Goal: Task Accomplishment & Management: Use online tool/utility

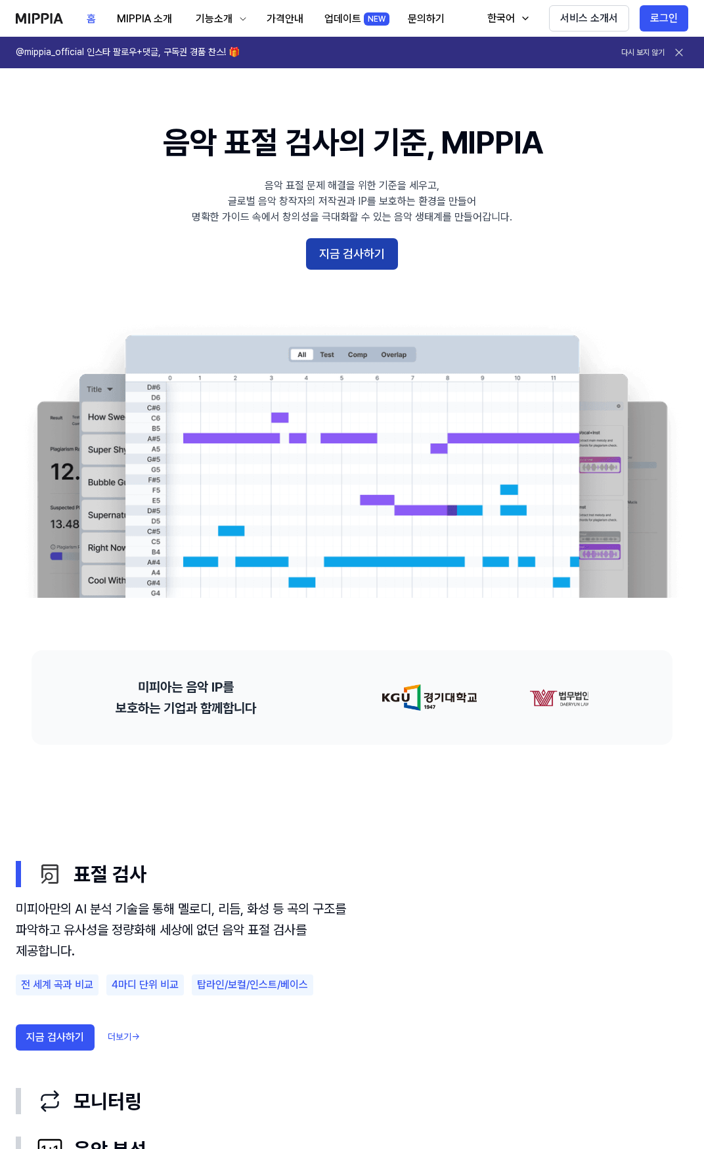
click at [352, 246] on button "지금 검사하기" at bounding box center [352, 254] width 92 height 32
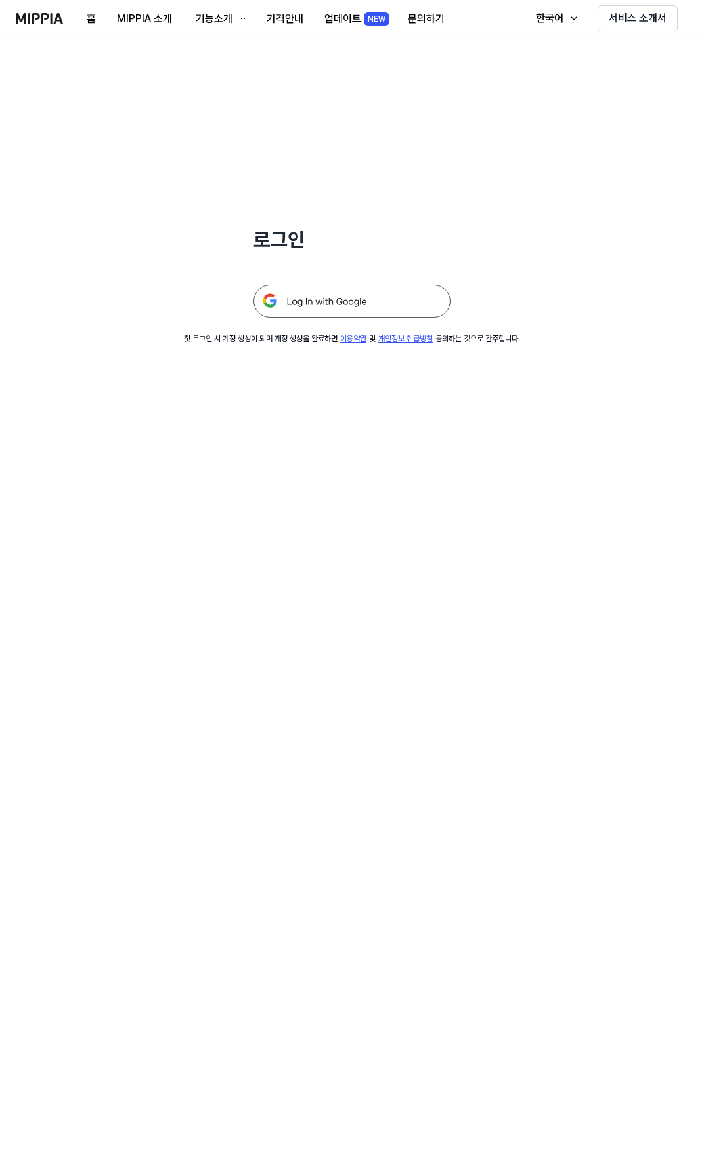
click at [347, 294] on img at bounding box center [351, 301] width 197 height 33
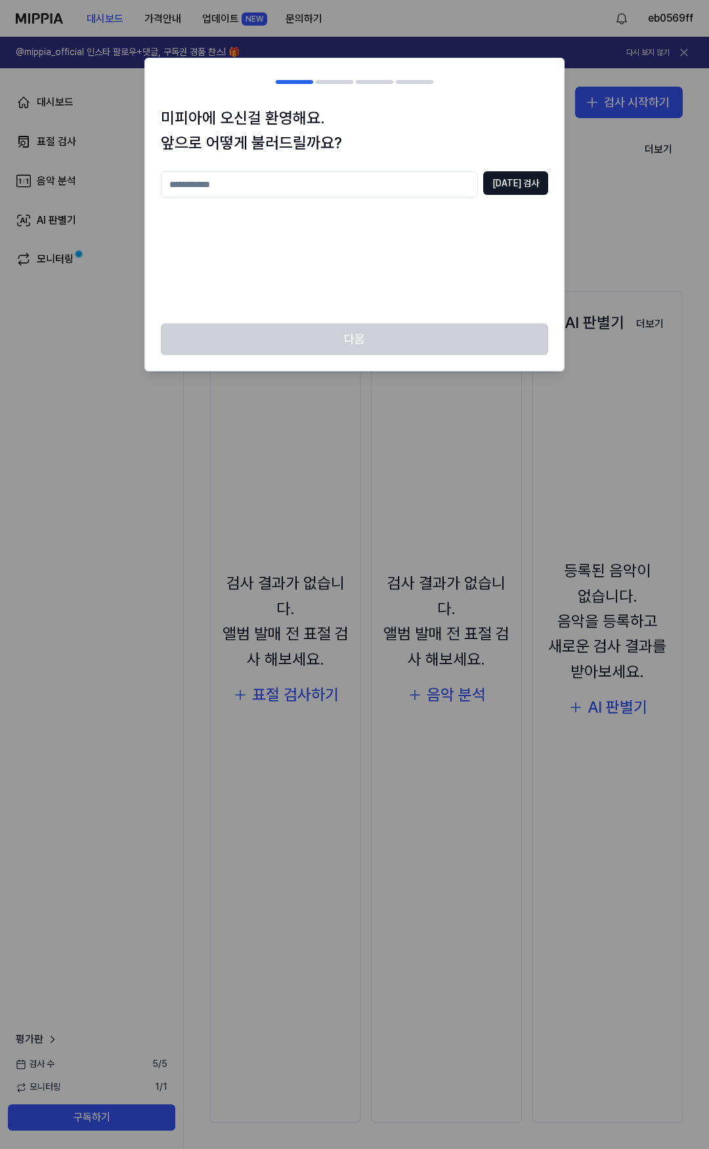
click at [282, 779] on div at bounding box center [354, 574] width 709 height 1149
click at [289, 181] on input "text" at bounding box center [319, 184] width 317 height 26
type input "*"
type input "***"
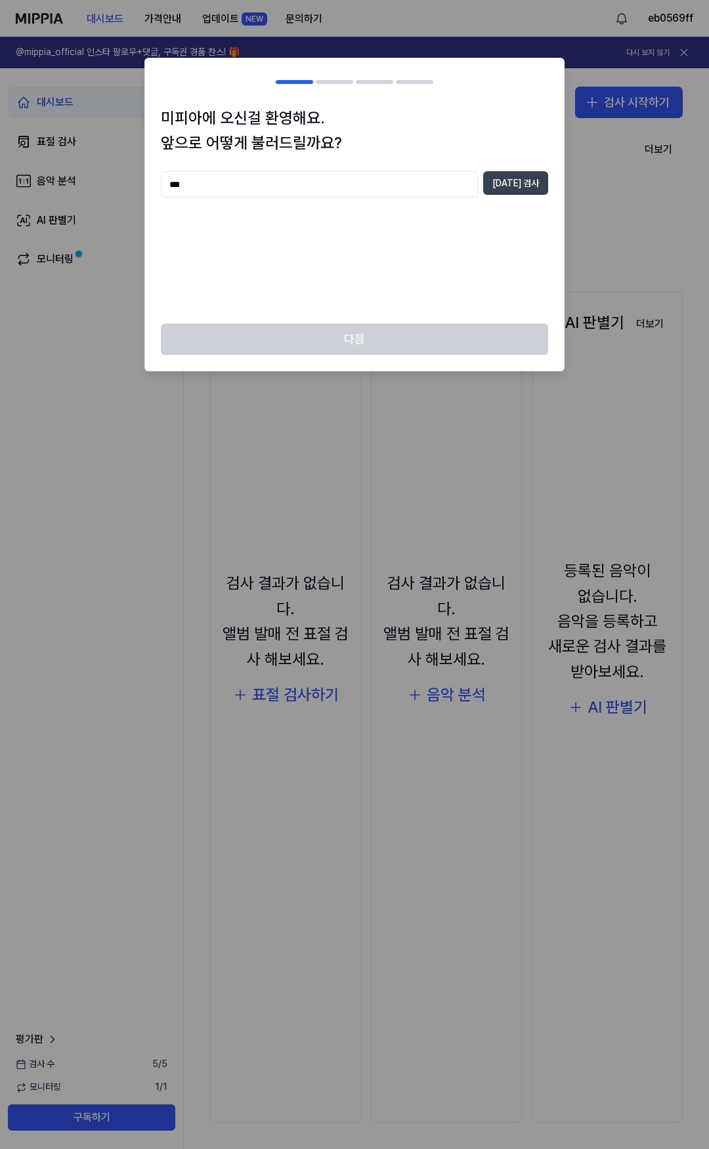
click at [526, 186] on button "[DATE] 검사" at bounding box center [515, 183] width 65 height 24
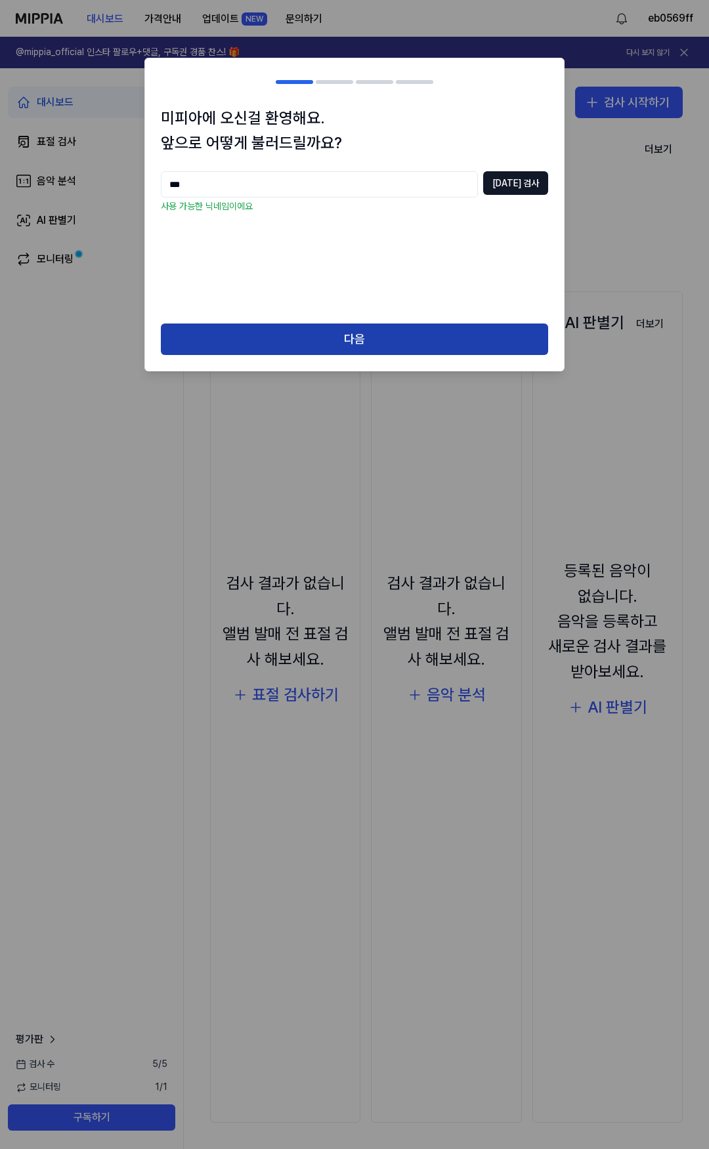
click at [355, 353] on button "다음" at bounding box center [354, 340] width 387 height 32
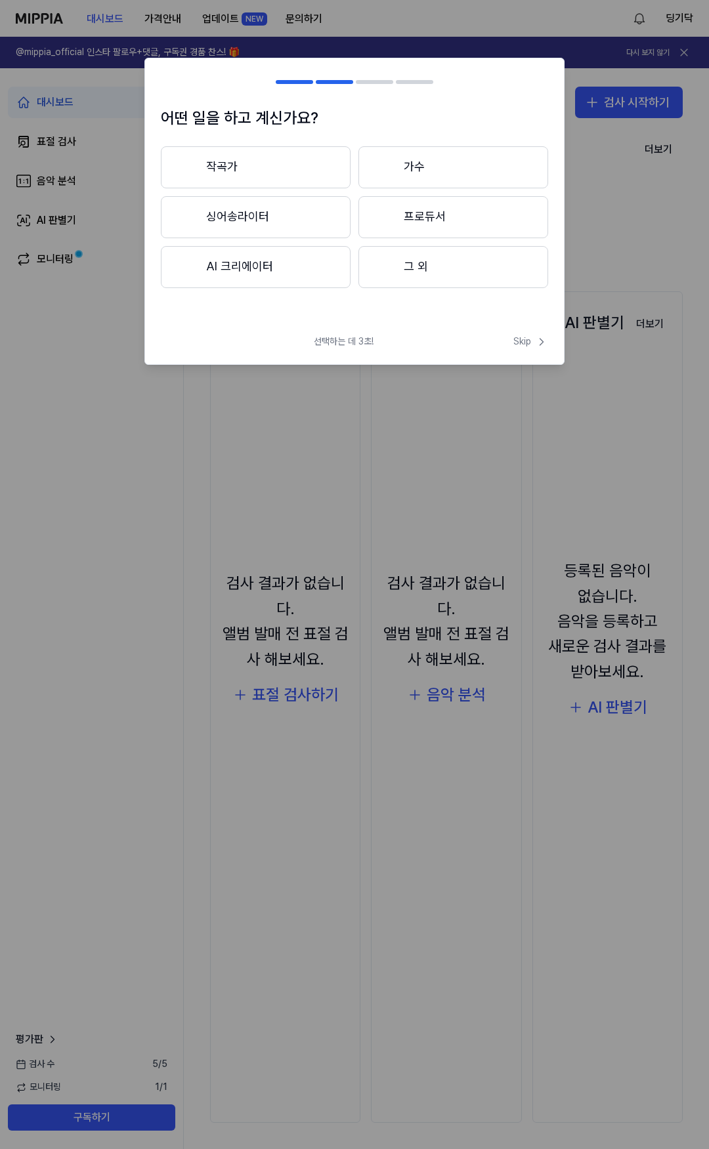
click at [274, 158] on button "작곡가" at bounding box center [256, 167] width 190 height 42
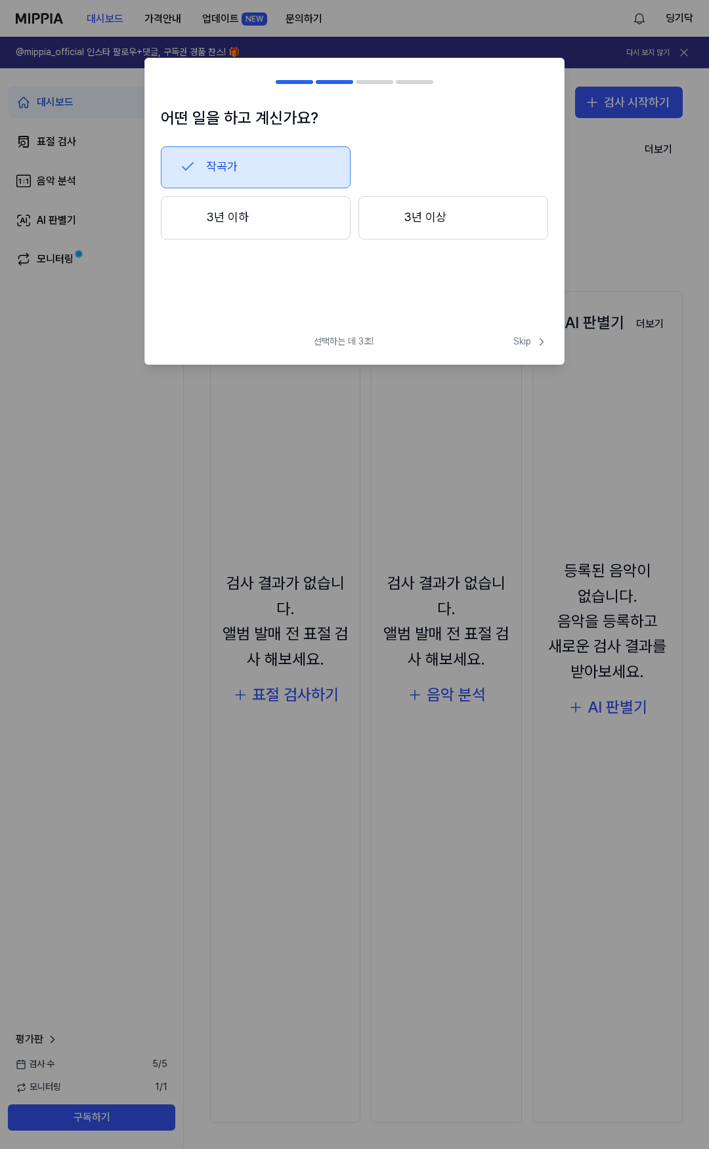
click at [286, 211] on button "3년 이하" at bounding box center [256, 217] width 190 height 43
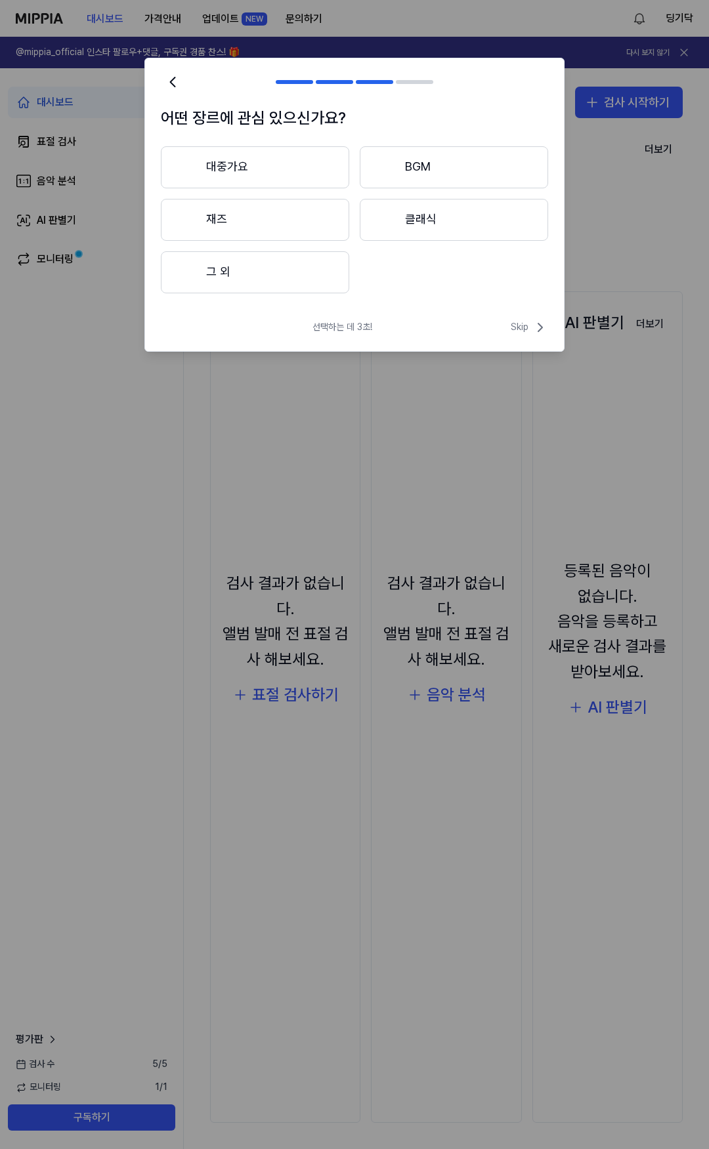
click at [315, 171] on button "대중가요" at bounding box center [255, 167] width 188 height 42
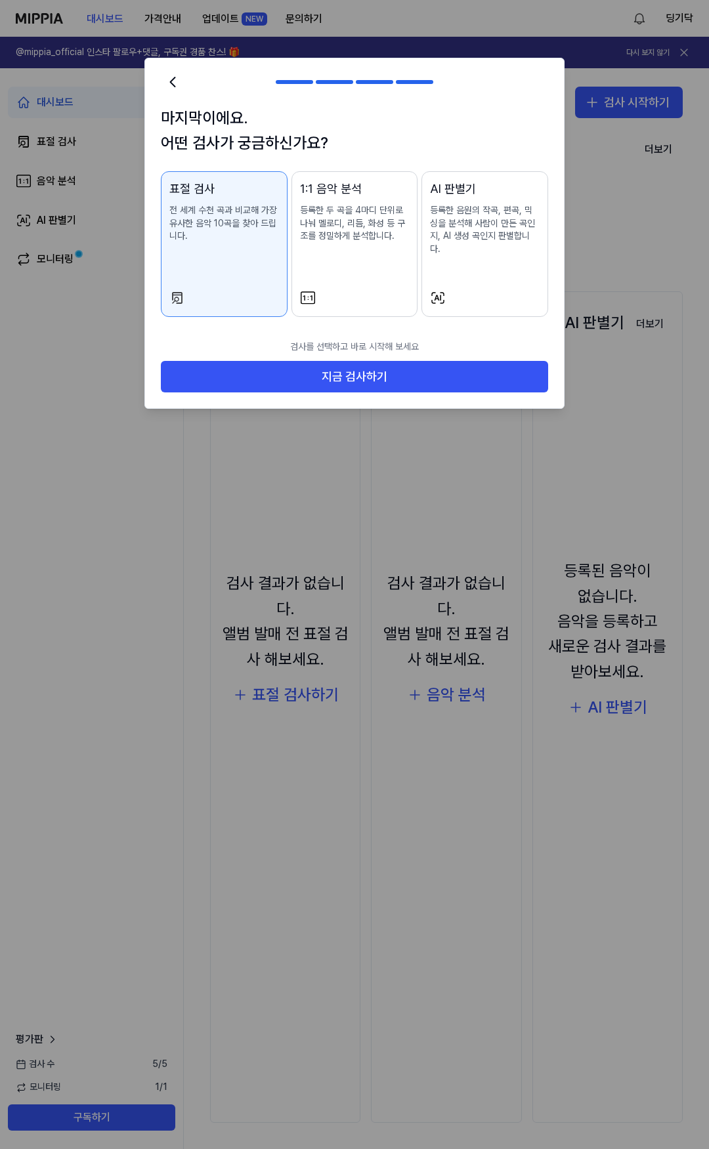
click at [488, 266] on div "AI 판별기 등록한 음원의 작곡, 편곡, 믹싱을 분석해 사람이 만든 곡인지, AI 생성 곡인지 판별합니다." at bounding box center [485, 231] width 110 height 102
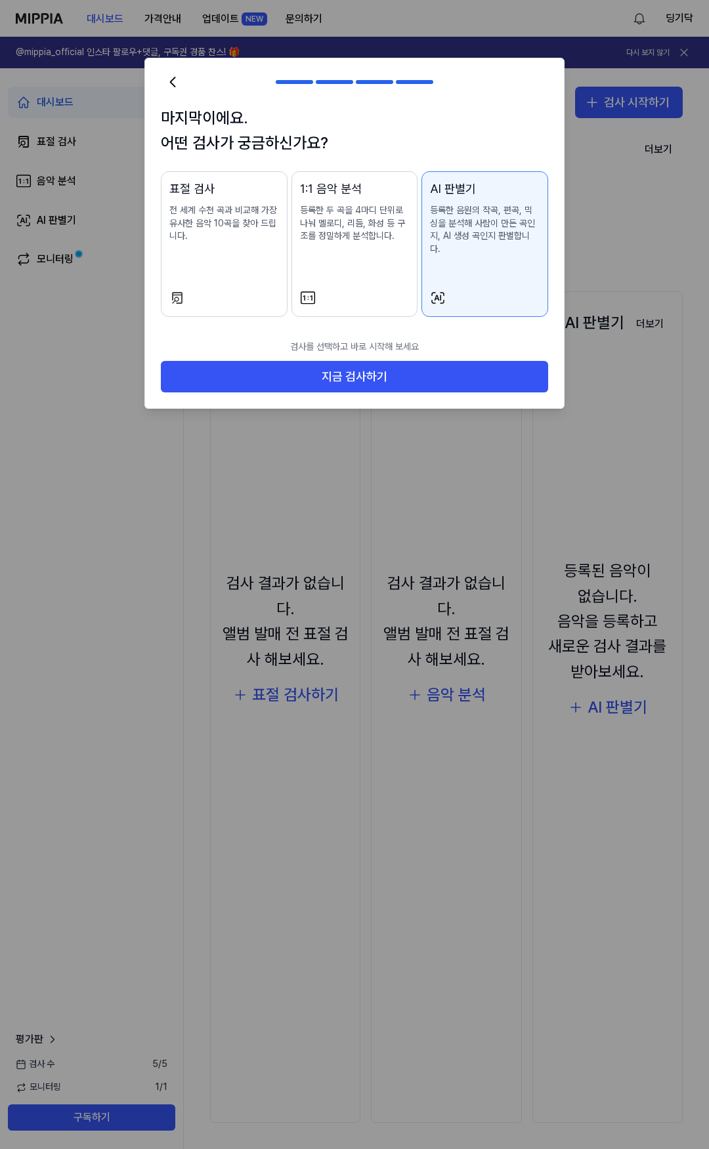
click at [257, 258] on div "표절 검사 전 세계 수천 곡과 비교해 가장 유사한 음악 10곡을 찾아 드립니다." at bounding box center [224, 224] width 110 height 89
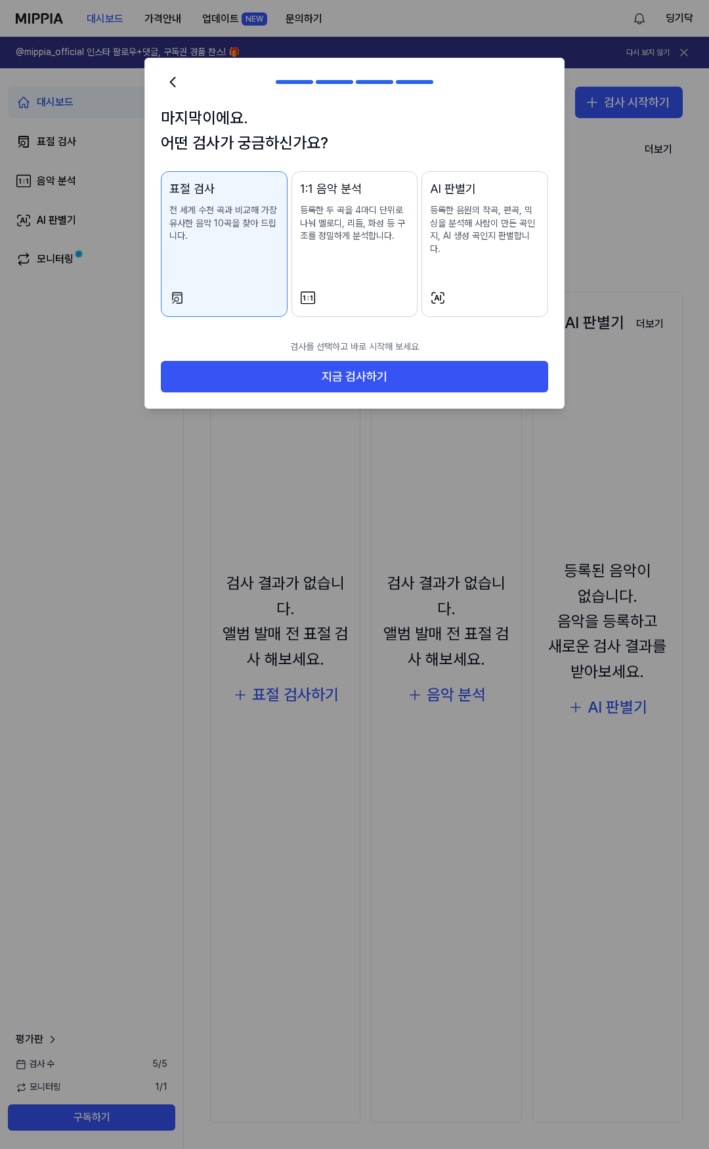
click at [459, 265] on div "AI 판별기 등록한 음원의 작곡, 편곡, 믹싱을 분석해 사람이 만든 곡인지, AI 생성 곡인지 판별합니다." at bounding box center [485, 231] width 110 height 102
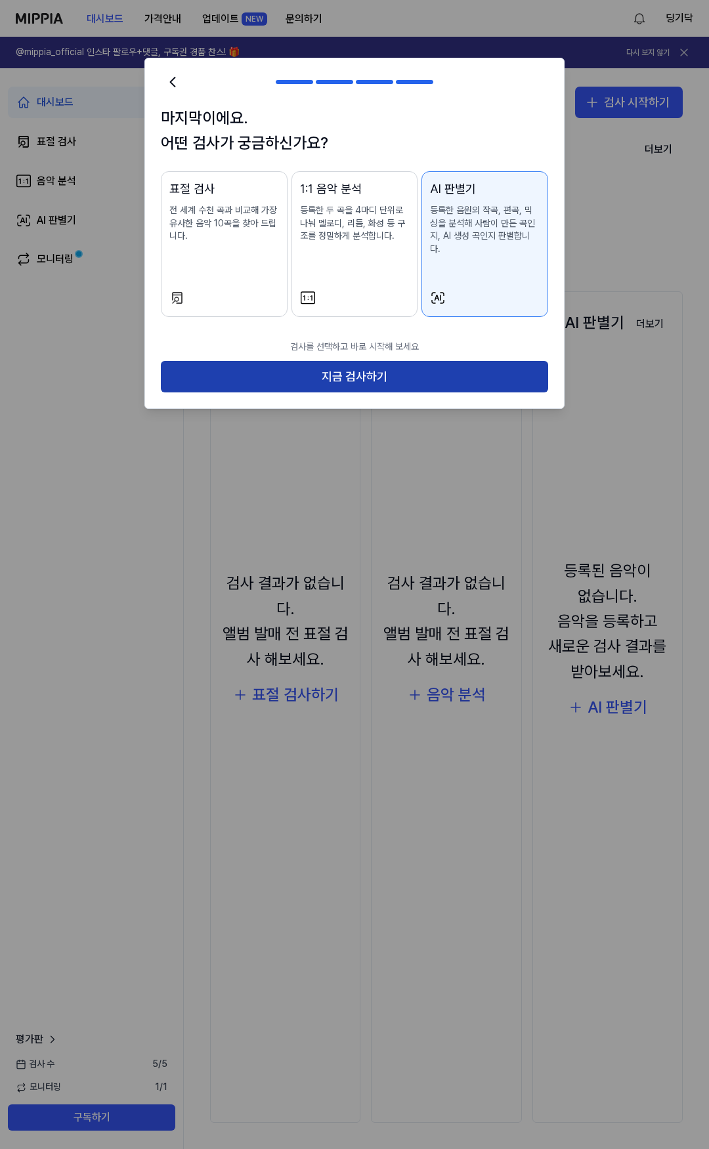
click at [399, 371] on button "지금 검사하기" at bounding box center [354, 377] width 387 height 32
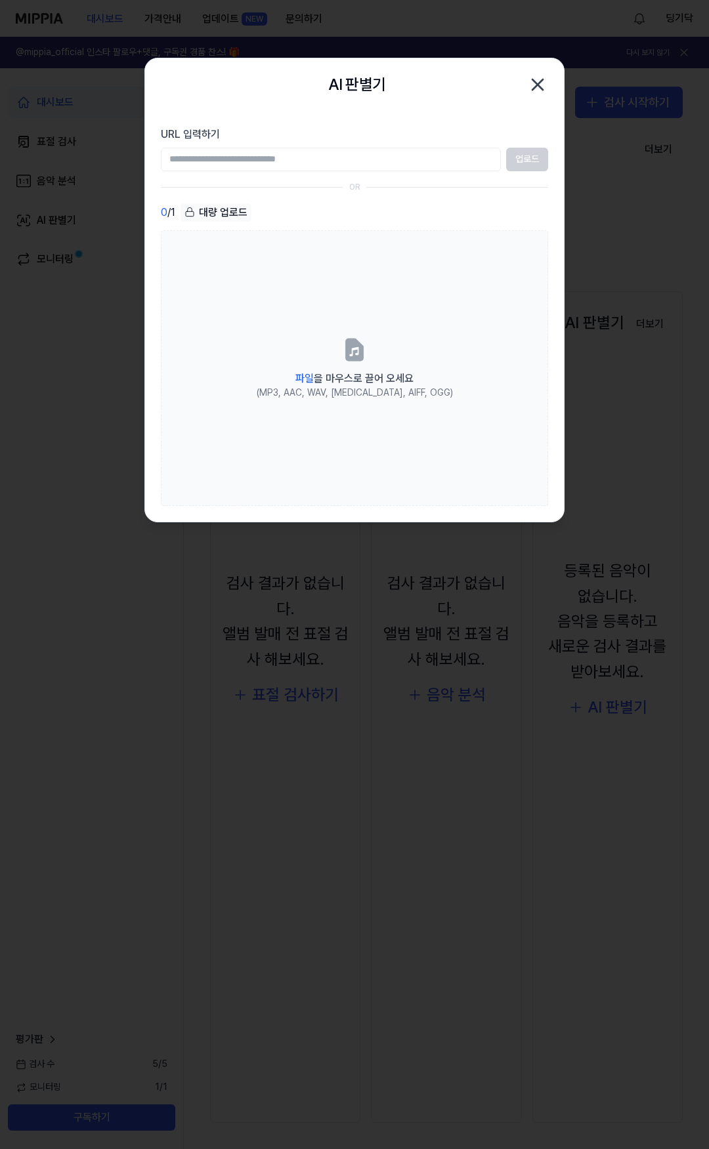
drag, startPoint x: 312, startPoint y: 167, endPoint x: 307, endPoint y: 161, distance: 7.9
click at [312, 167] on input "URL 입력하기" at bounding box center [331, 160] width 340 height 24
paste input "**********"
type input "**********"
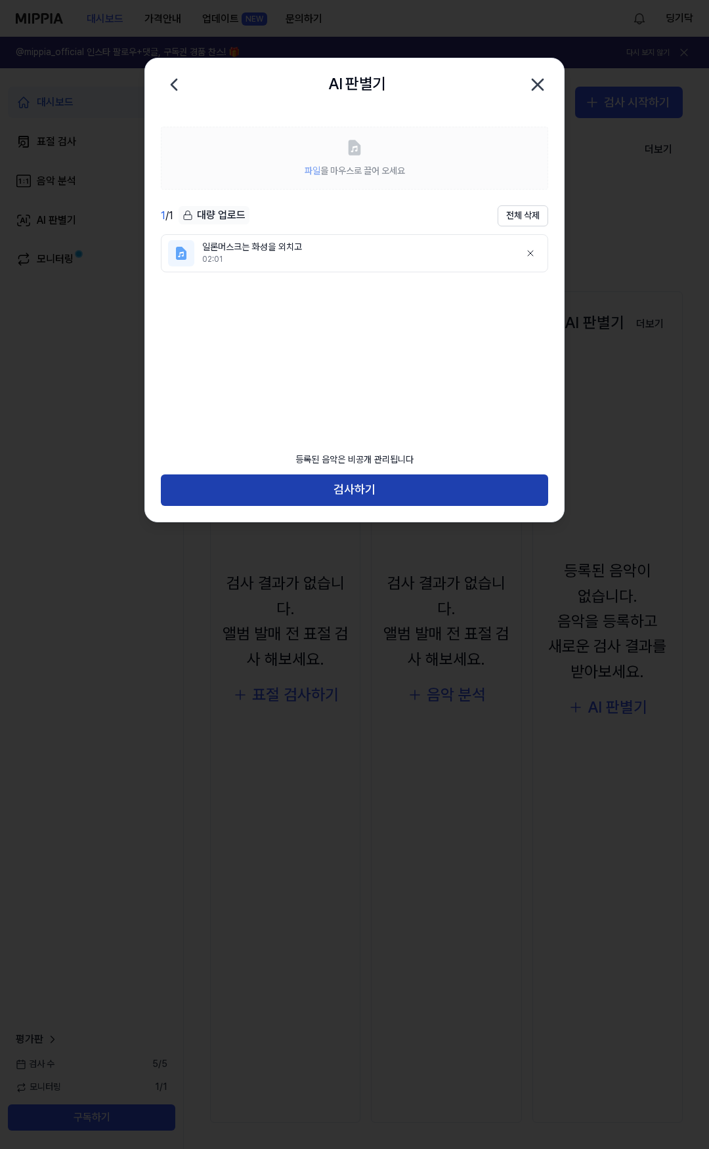
click at [368, 494] on button "검사하기" at bounding box center [354, 491] width 387 height 32
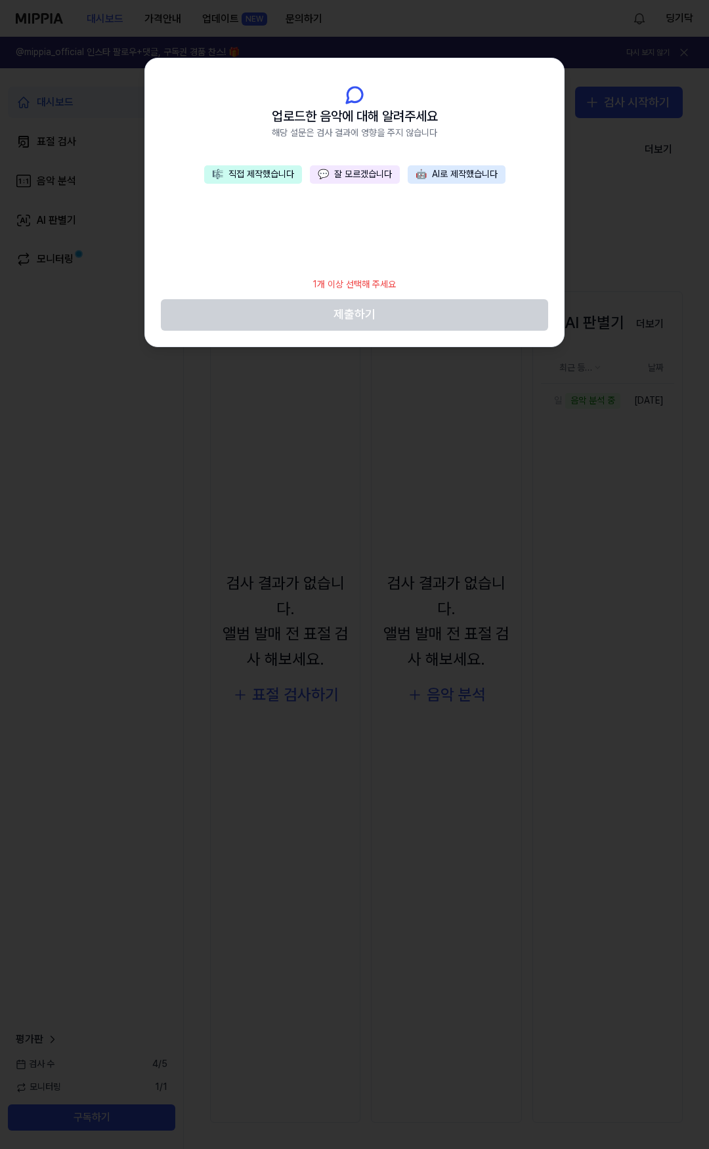
click at [332, 174] on button "💬 잘 모르겠습니다" at bounding box center [355, 174] width 90 height 18
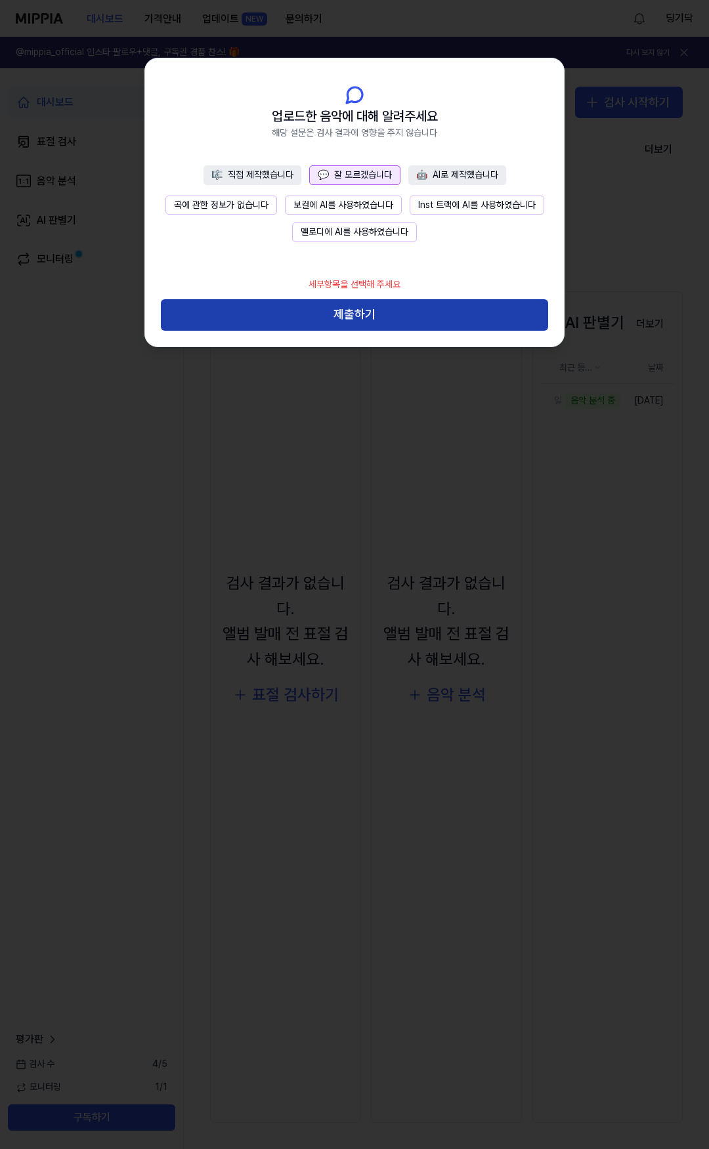
click at [375, 311] on button "제출하기" at bounding box center [354, 315] width 387 height 32
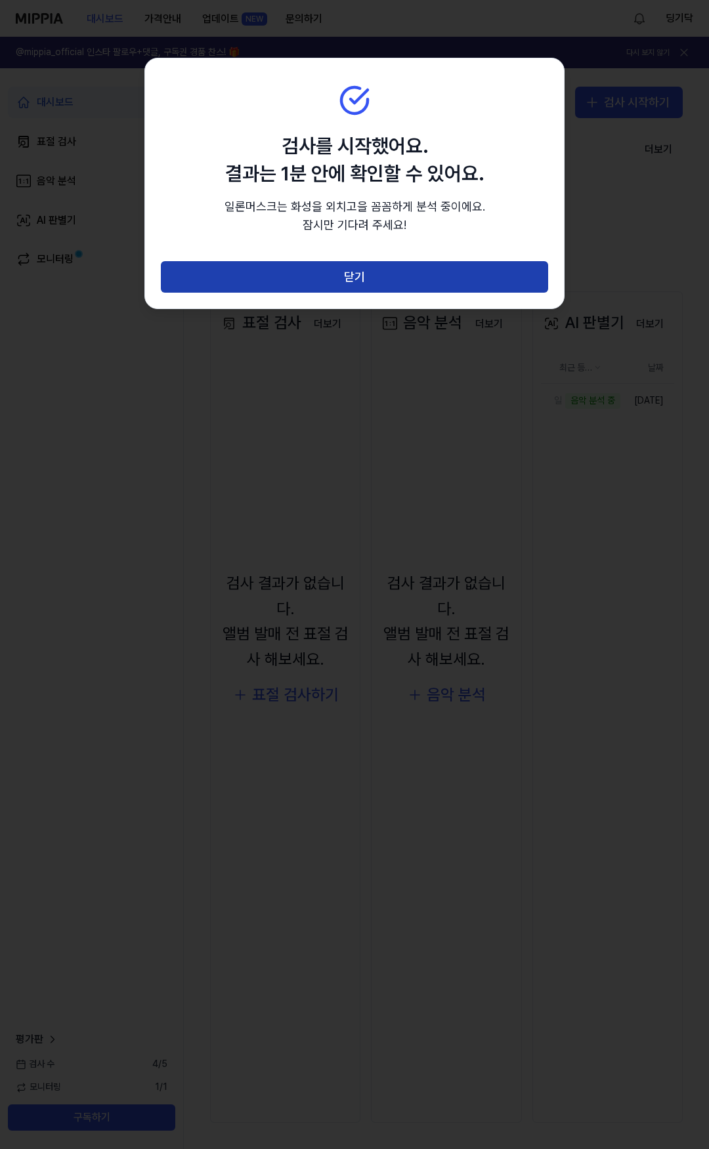
click at [372, 279] on button "닫기" at bounding box center [354, 277] width 387 height 32
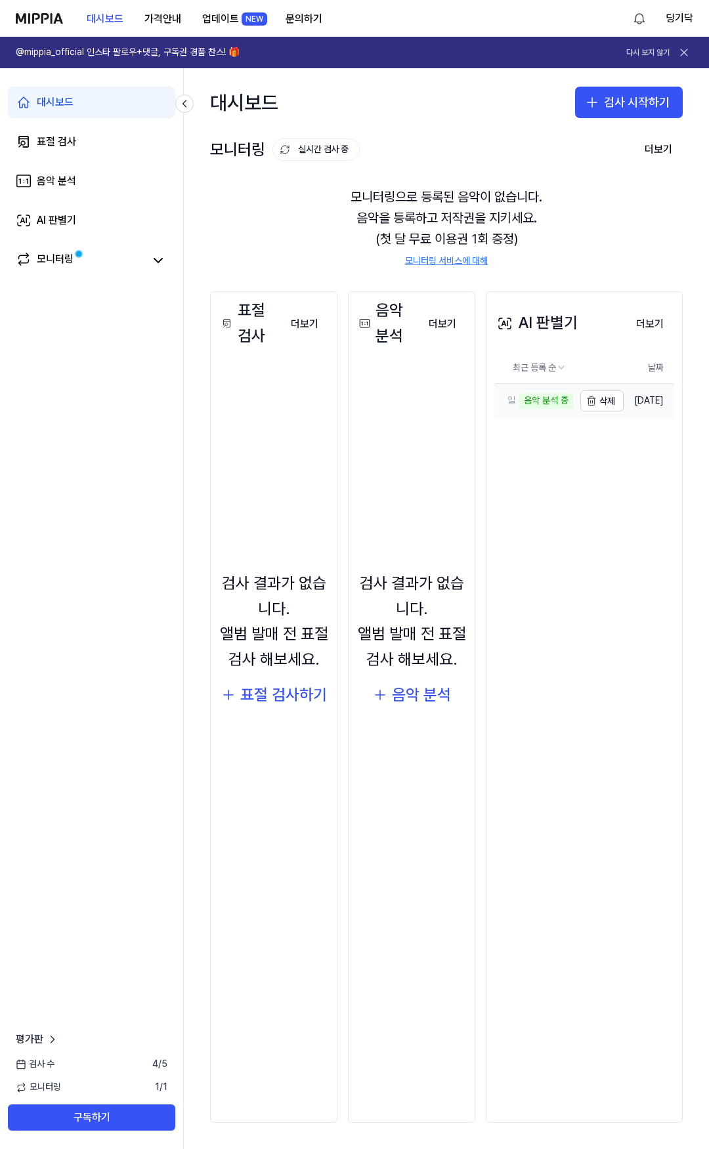
click at [519, 405] on div "음악 분석 중" at bounding box center [546, 401] width 55 height 16
click at [494, 399] on div "일론머스크는 화성을 외치고" at bounding box center [504, 401] width 21 height 13
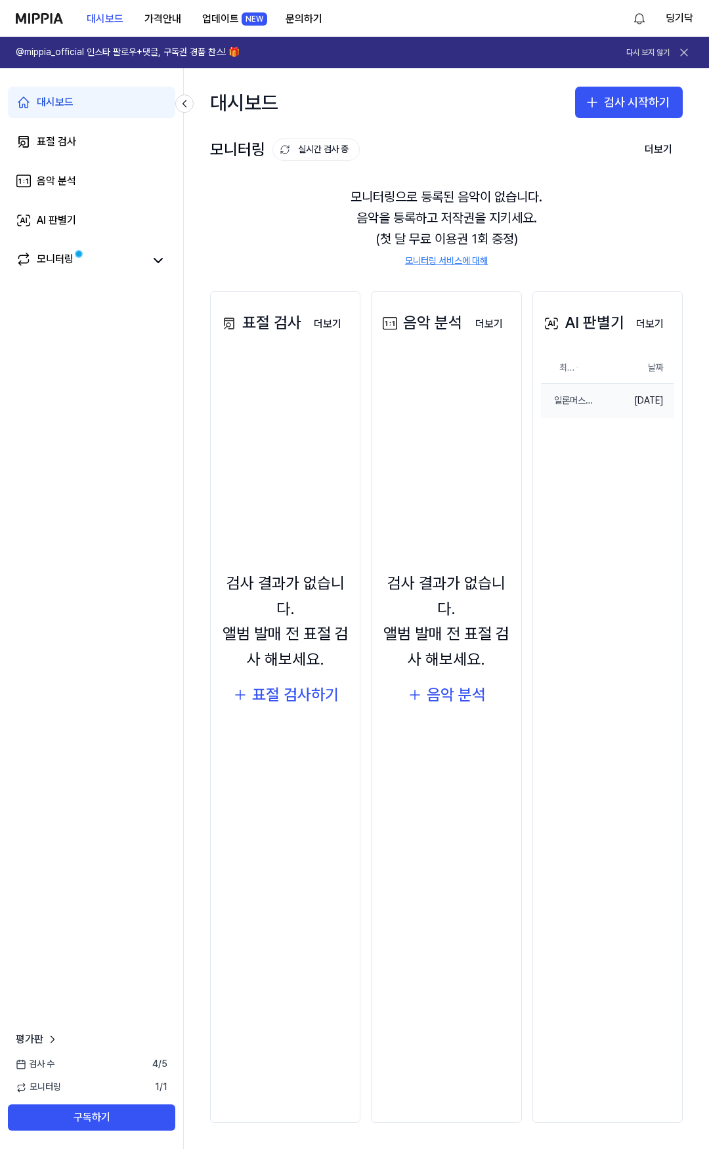
click at [600, 394] on td "[DATE]" at bounding box center [636, 401] width 76 height 34
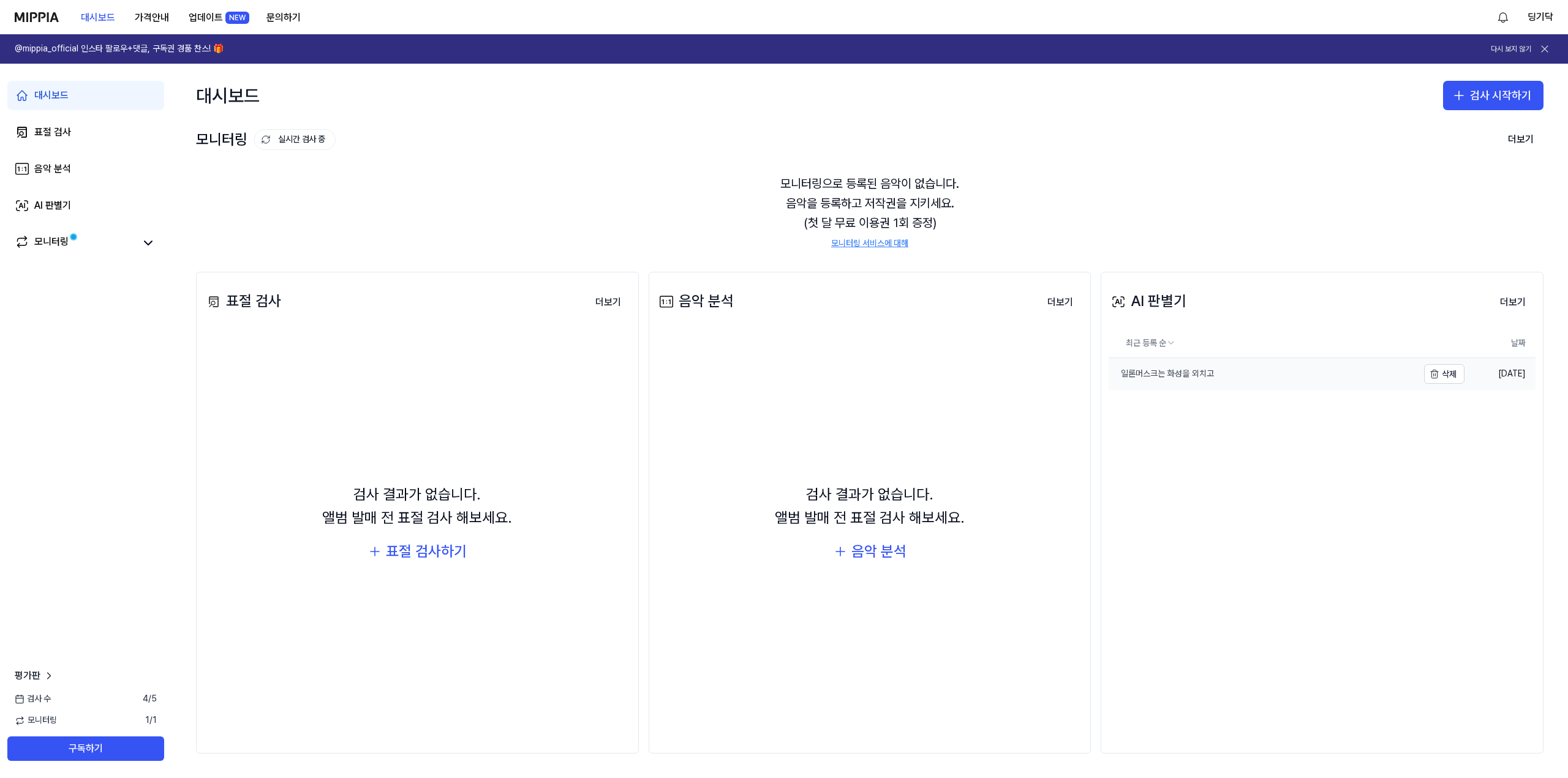
click at [661, 370] on div "일론머스크는 화성을 외치고" at bounding box center [1161, 374] width 105 height 12
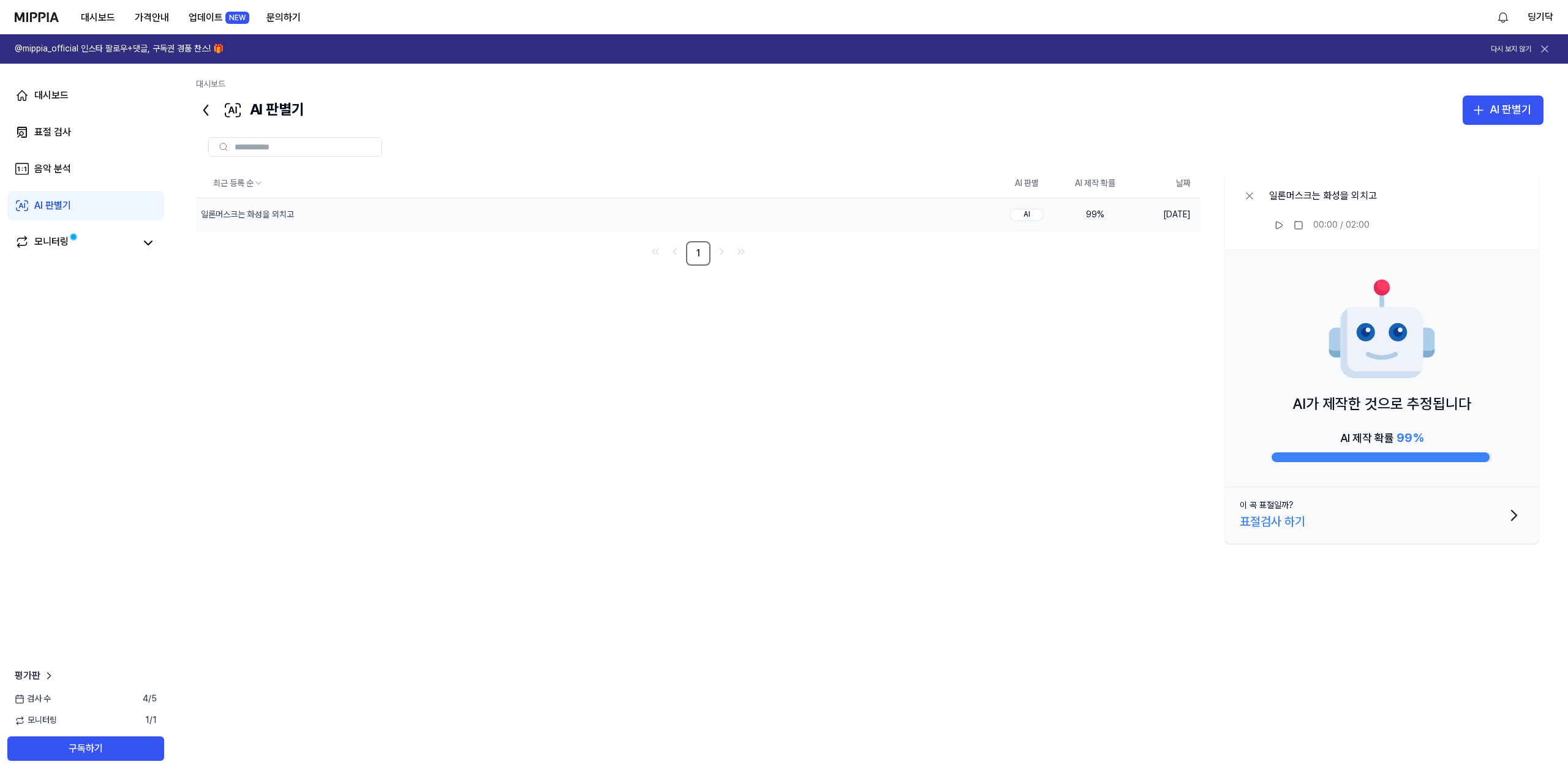
drag, startPoint x: 1299, startPoint y: 406, endPoint x: 1491, endPoint y: 447, distance: 196.3
click at [661, 447] on div "AI가 제작한 것으로 추정됩니다 AI 제작 확률 99 %" at bounding box center [1382, 368] width 314 height 237
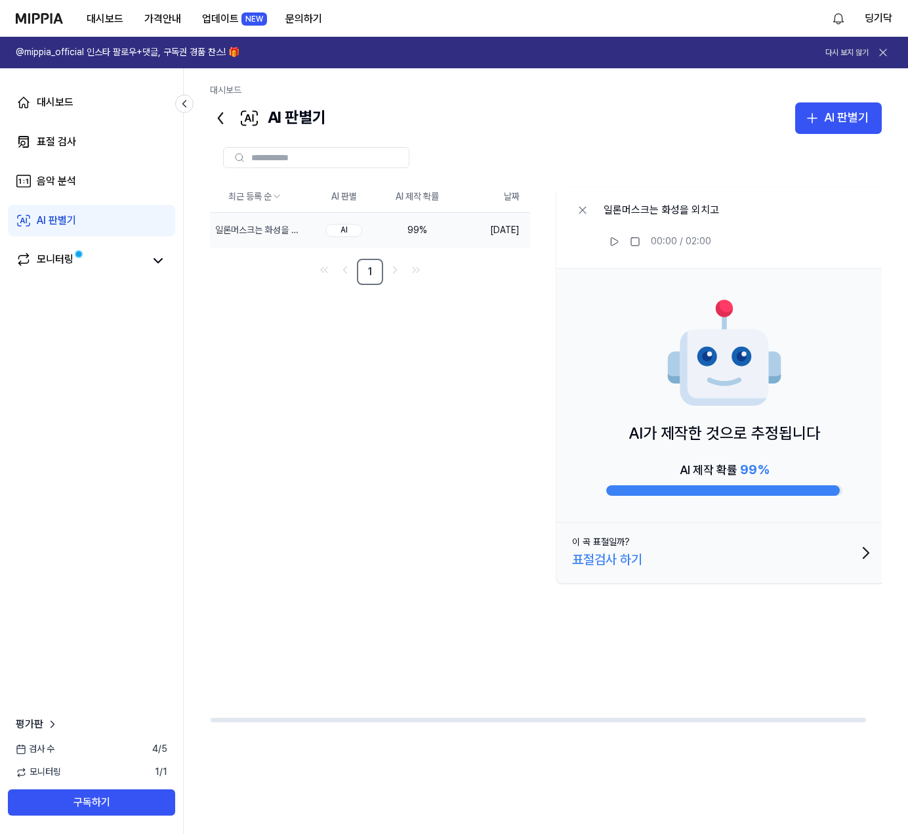
drag, startPoint x: 379, startPoint y: 508, endPoint x: 442, endPoint y: 533, distance: 67.2
click at [379, 508] on div "최근 등록 순 AI 판별 AI 제작 확률 날짜 일론머스크는 화성을 외치고 삭제 AI 99 % [DATE] 1 일론머스크는 화성을 외치고 00:…" at bounding box center [554, 452] width 688 height 542
click at [708, 119] on div "AI 판별기" at bounding box center [846, 117] width 45 height 19
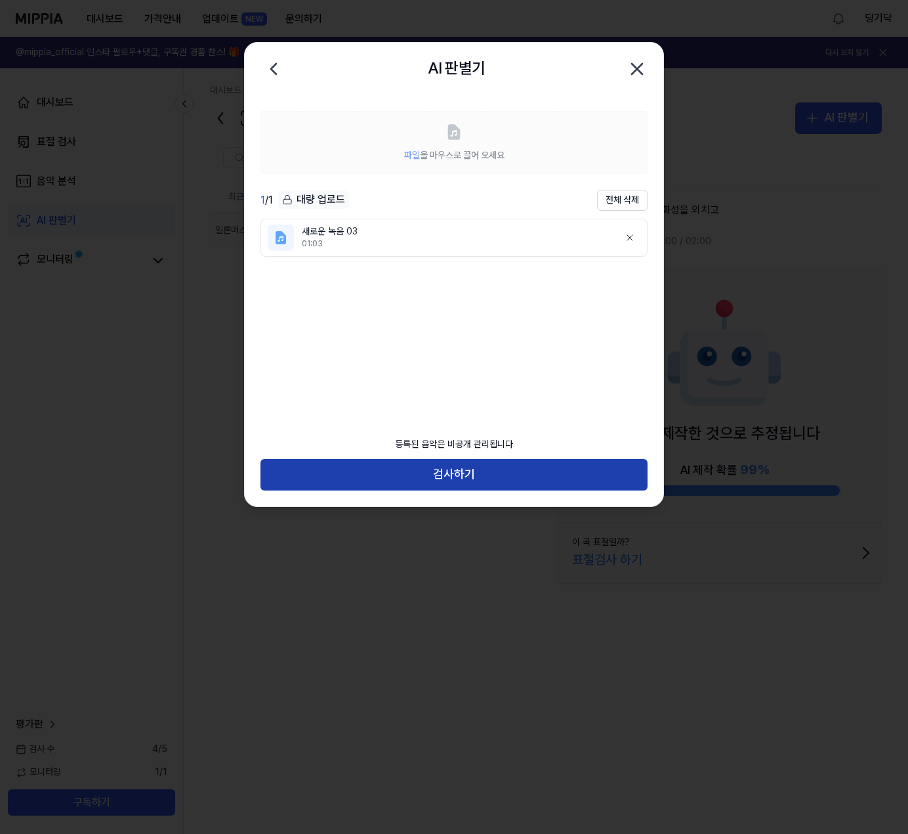
click at [476, 471] on button "검사하기" at bounding box center [454, 475] width 387 height 32
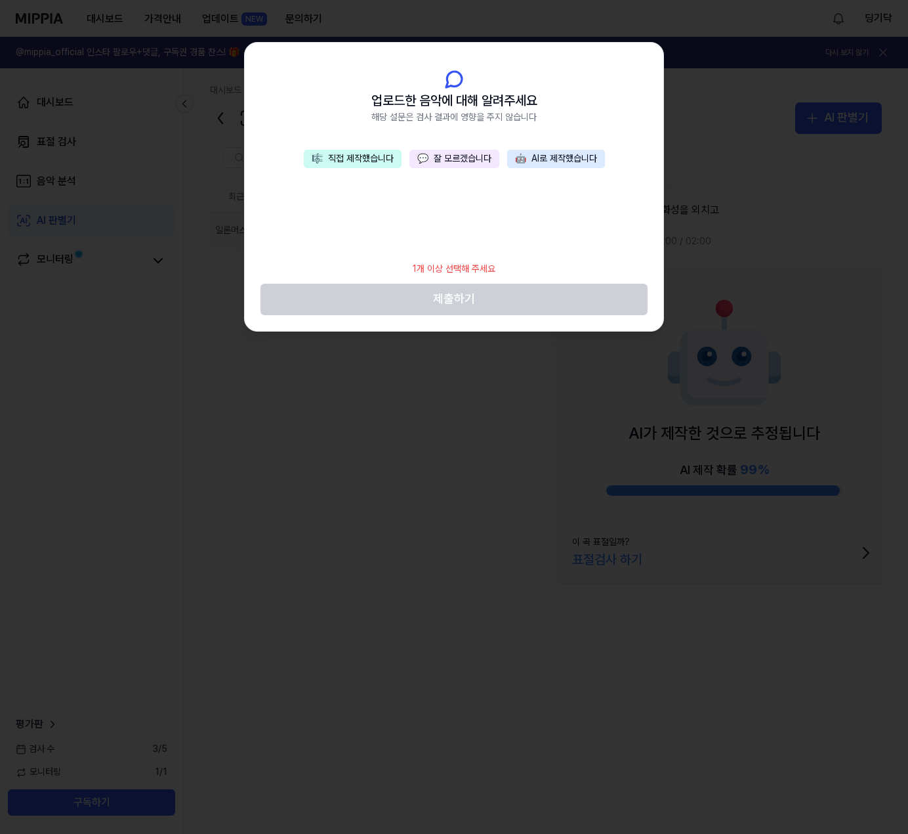
click at [370, 153] on button "🎼 직접 제작했습니다" at bounding box center [353, 159] width 98 height 18
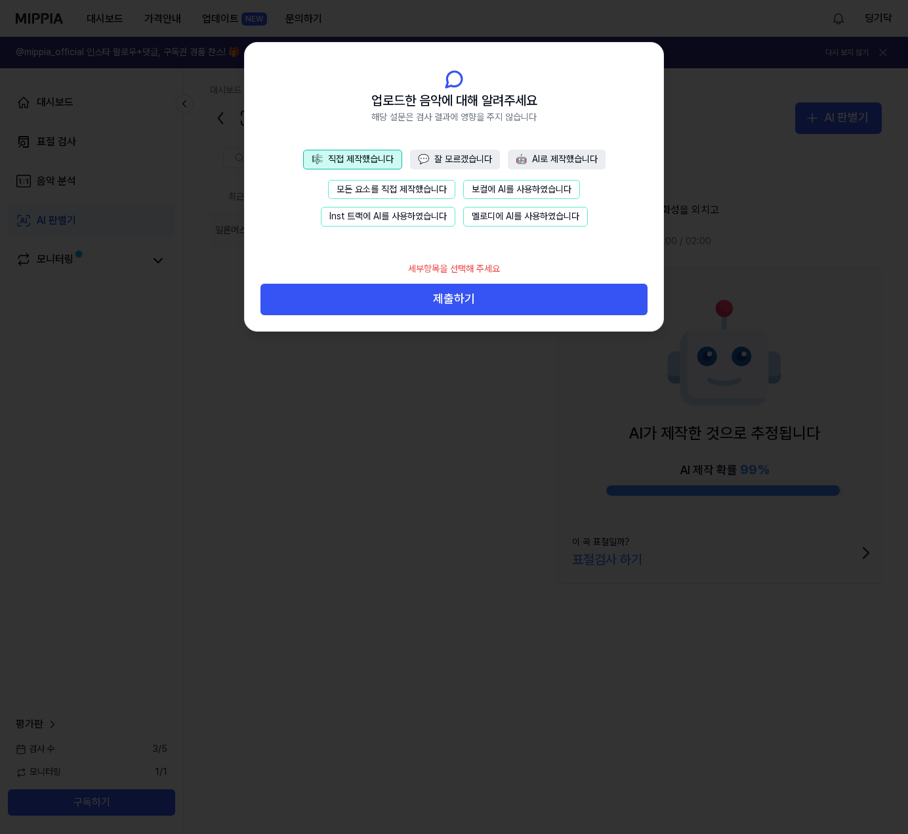
click at [425, 192] on button "모든 요소를 직접 제작했습니다" at bounding box center [391, 190] width 127 height 20
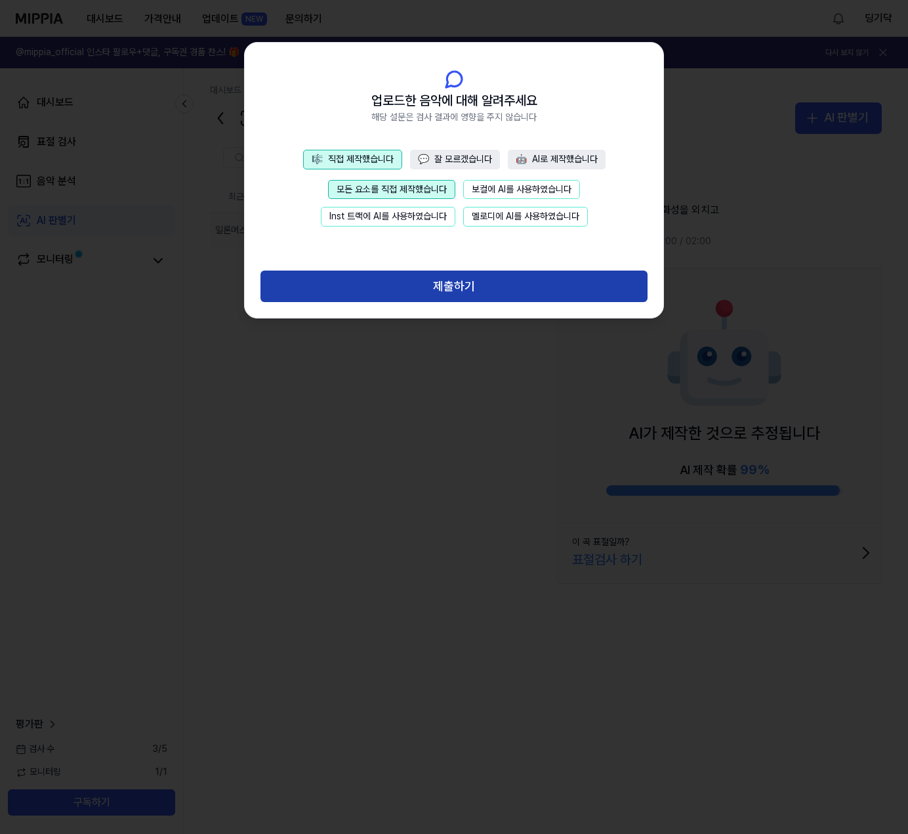
click at [433, 278] on button "제출하기" at bounding box center [454, 286] width 387 height 32
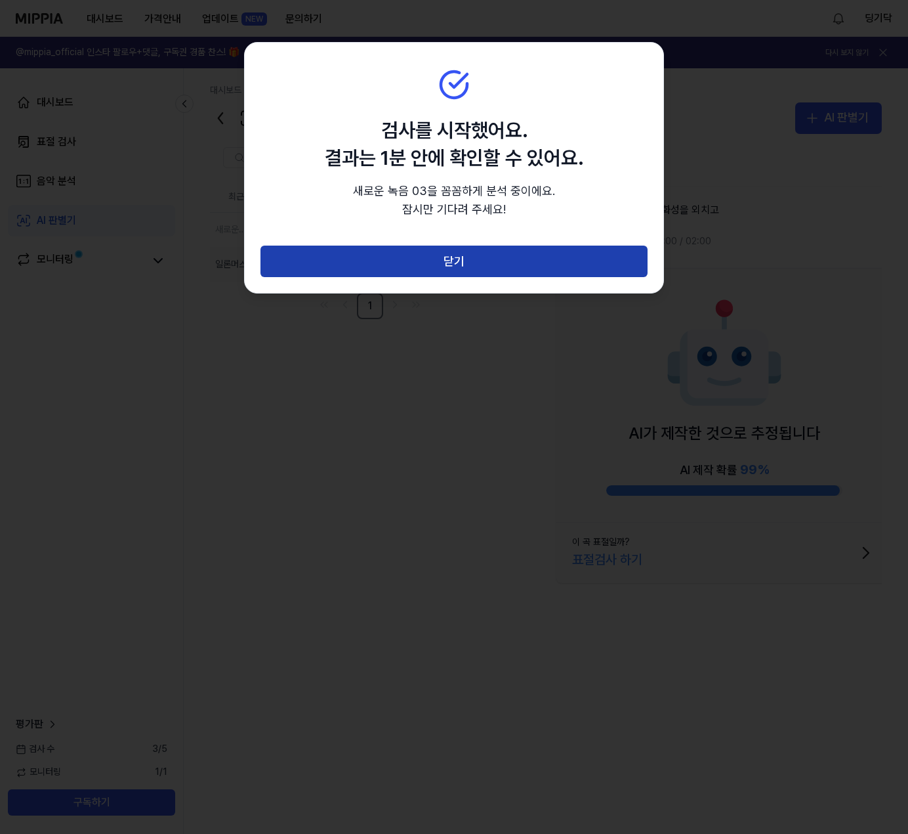
click at [472, 268] on button "닫기" at bounding box center [454, 262] width 387 height 32
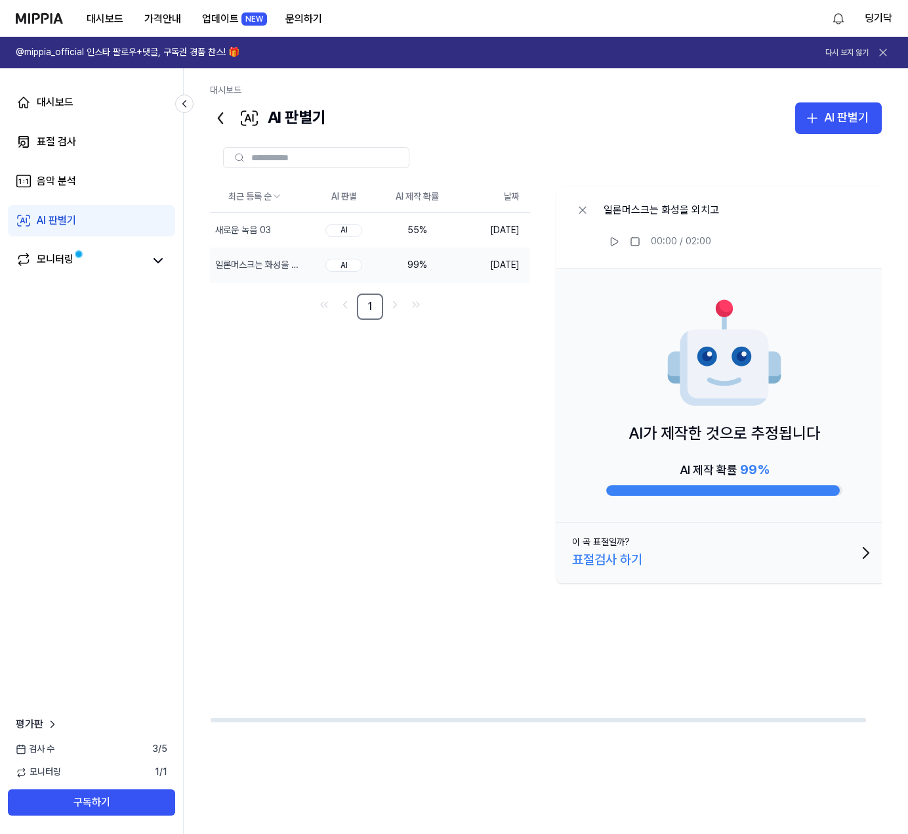
click at [442, 456] on div "최근 등록 순 AI 판별 AI 제작 확률 날짜 새로운 녹음 03 삭제 AI 55 % [DATE] 일론머스크는 화성을 외치고 삭제 AI 99 %…" at bounding box center [554, 452] width 688 height 542
click at [244, 226] on div "새로운 녹음 03" at bounding box center [235, 230] width 41 height 13
click at [242, 263] on div "일론머스크는 화성을 외치고" at bounding box center [234, 265] width 41 height 13
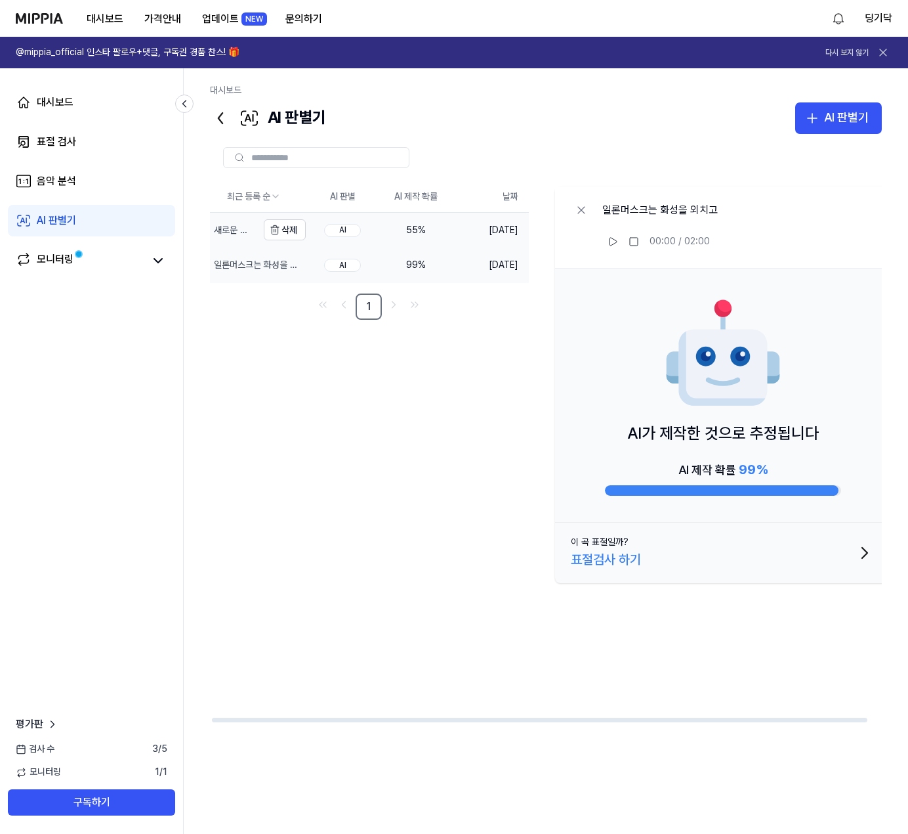
click at [228, 231] on div "새로운 녹음 03" at bounding box center [234, 230] width 41 height 13
click at [708, 543] on button "이 곡 표절일까? 표절검사 하기" at bounding box center [723, 553] width 336 height 60
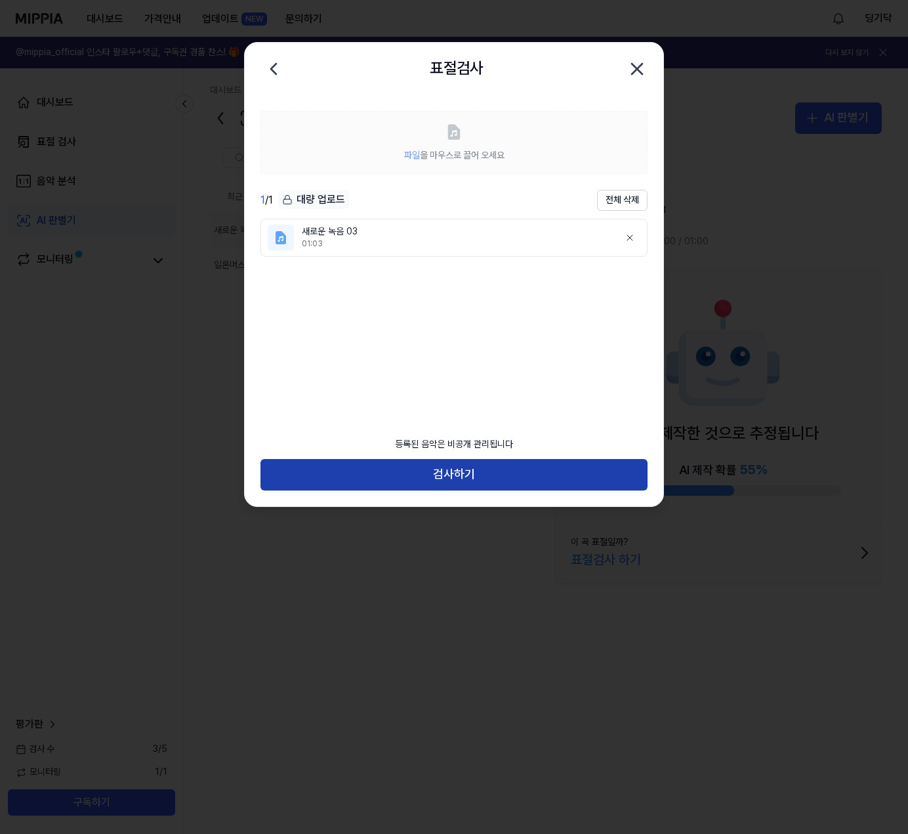
drag, startPoint x: 510, startPoint y: 471, endPoint x: 518, endPoint y: 461, distance: 12.6
click at [510, 471] on button "검사하기" at bounding box center [454, 475] width 387 height 32
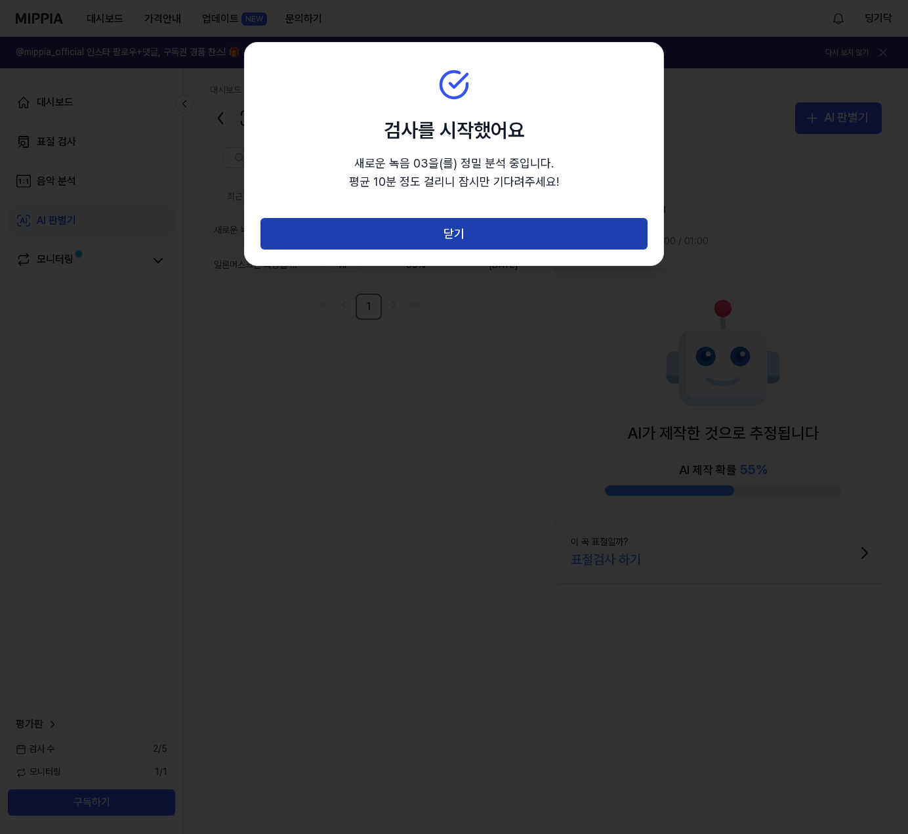
click at [454, 233] on button "닫기" at bounding box center [454, 234] width 387 height 32
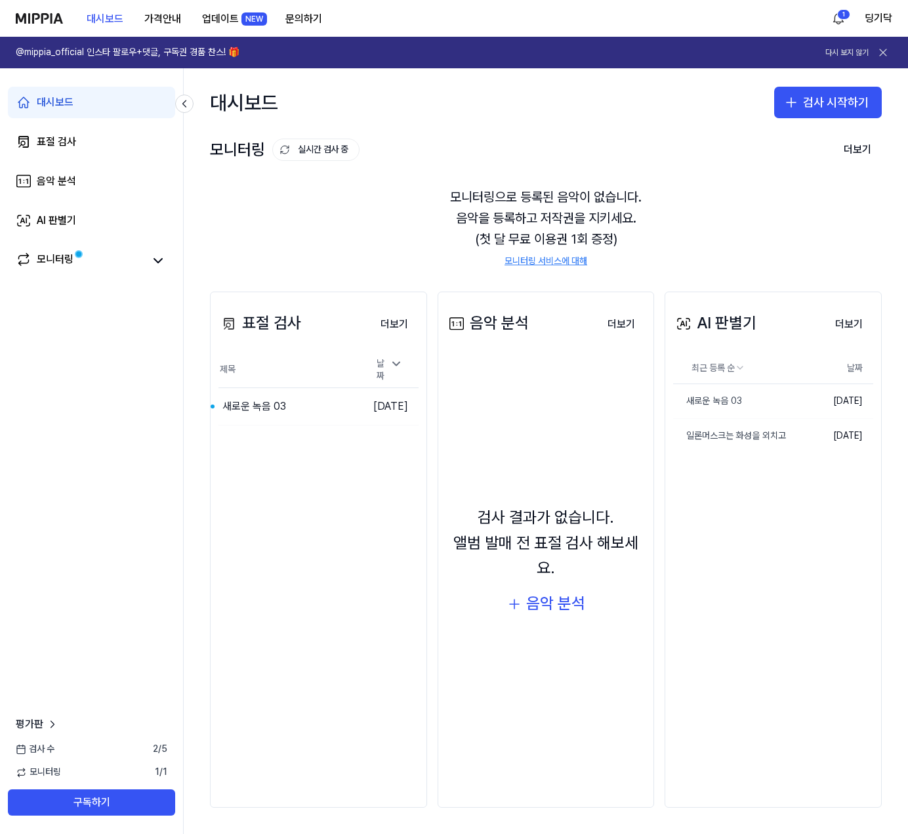
click at [35, 25] on div "대시보드 가격안내 업데이트 NEW 문의하기" at bounding box center [174, 18] width 317 height 36
